Goal: Obtain resource: Download file/media

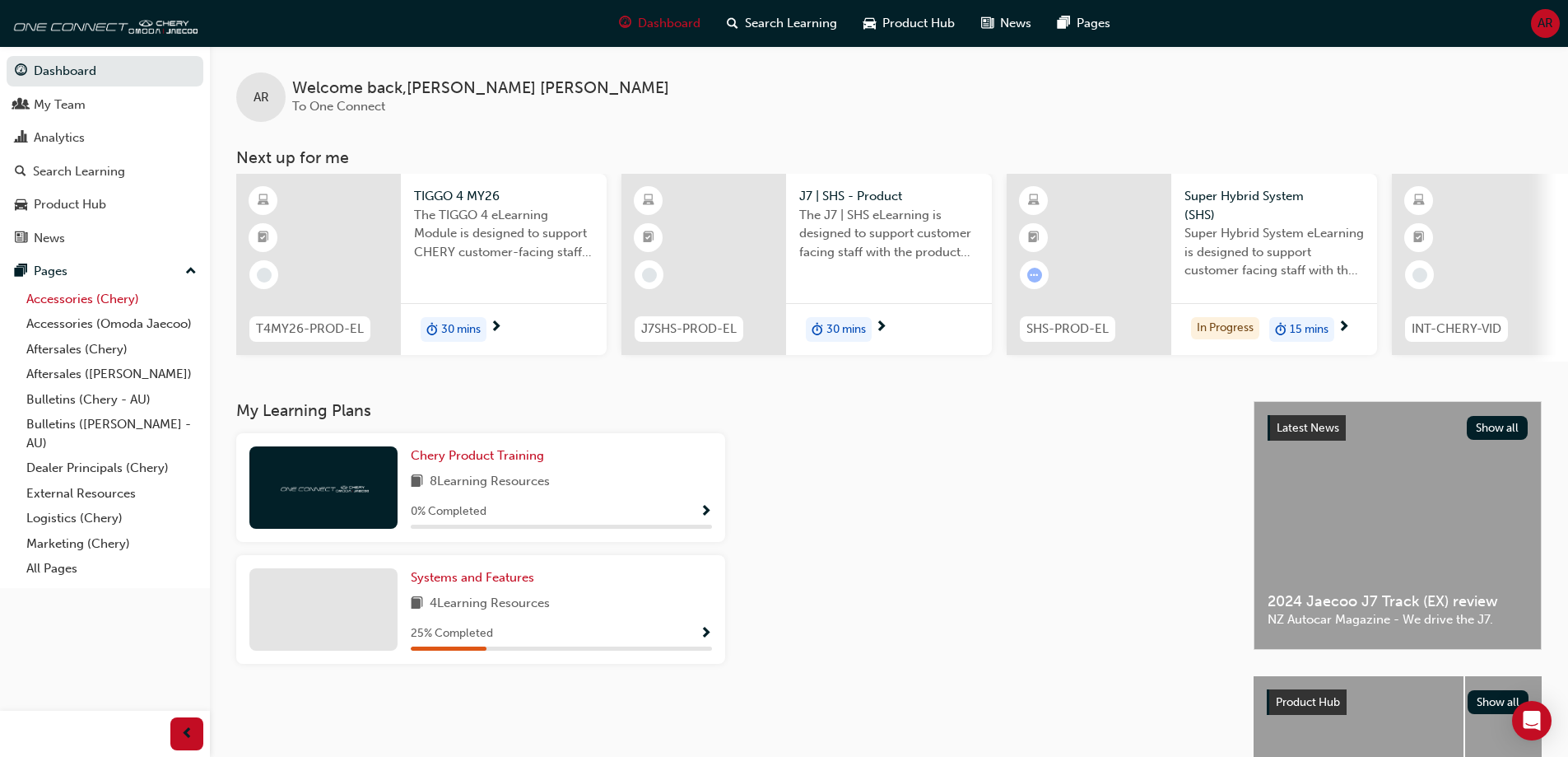
click at [111, 292] on link "Accessories (Chery)" at bounding box center [111, 299] width 184 height 26
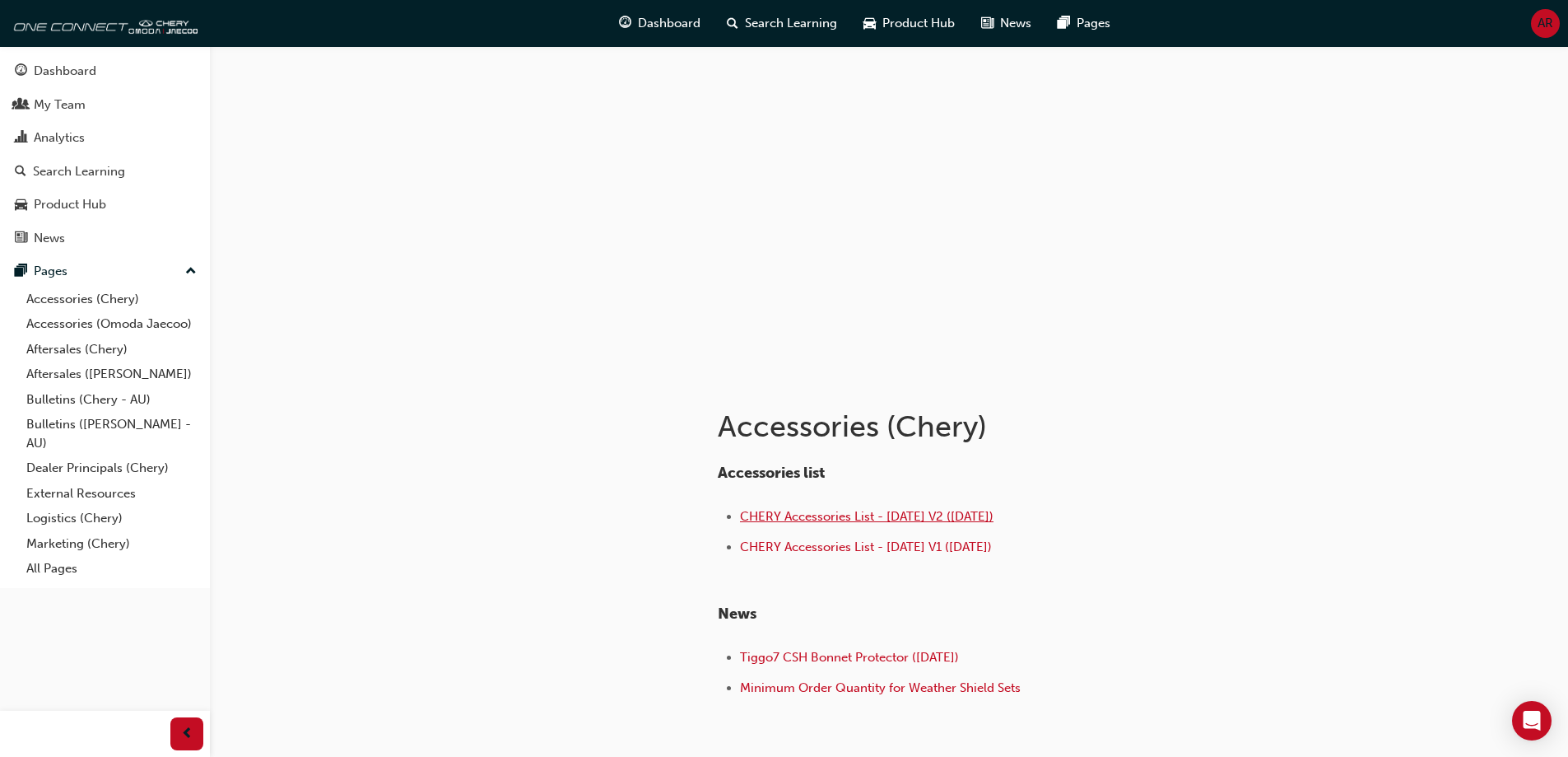
click at [965, 514] on span "CHERY Accessories List - [DATE] V2 ([DATE])" at bounding box center [866, 516] width 253 height 15
click at [83, 319] on link "Accessories (Omoda Jaecoo)" at bounding box center [111, 324] width 184 height 26
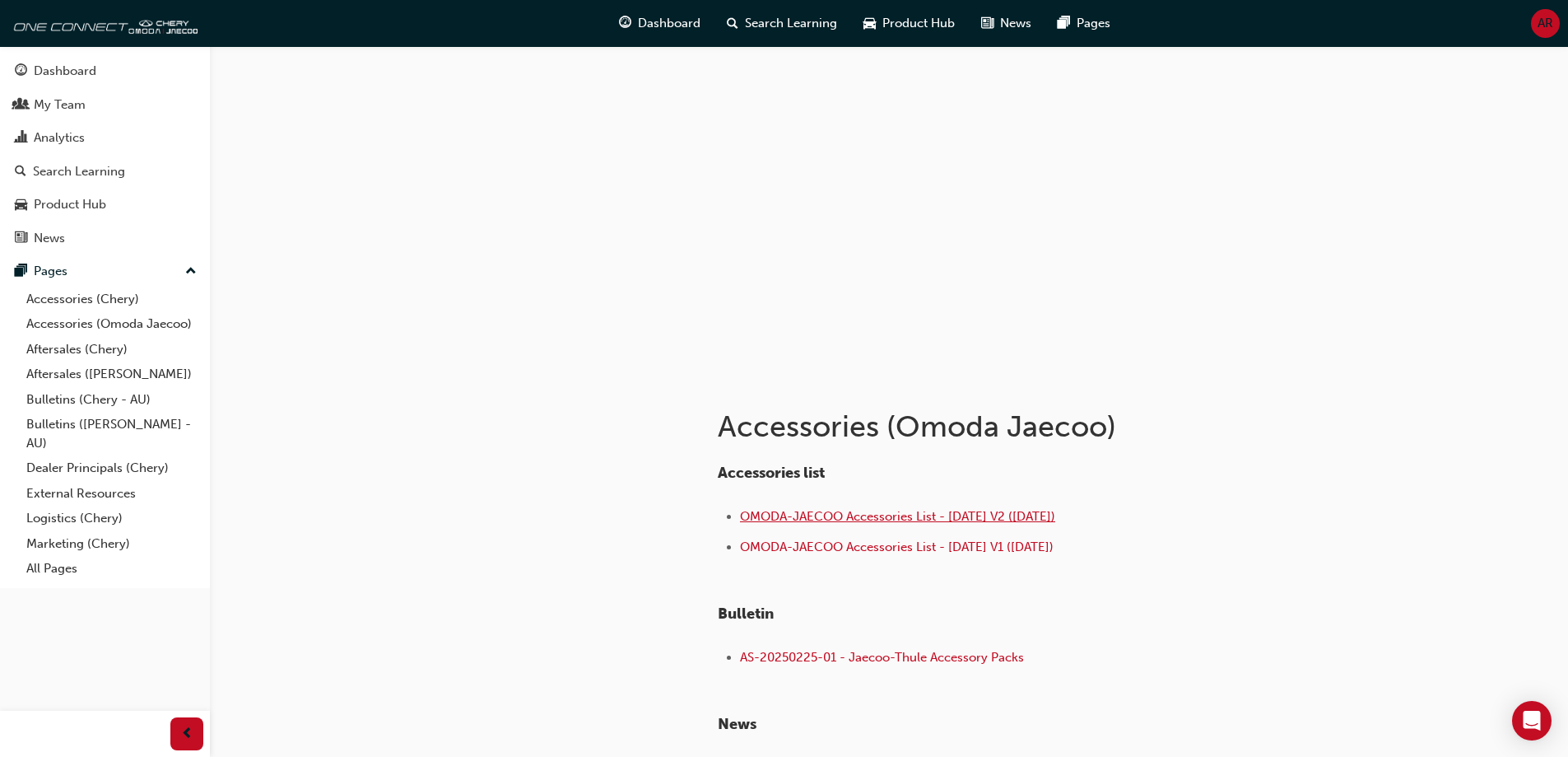
click at [1002, 511] on span "OMODA-JAECOO Accessories List - [DATE] V2 ([DATE])" at bounding box center [898, 516] width 316 height 15
